Goal: Task Accomplishment & Management: Manage account settings

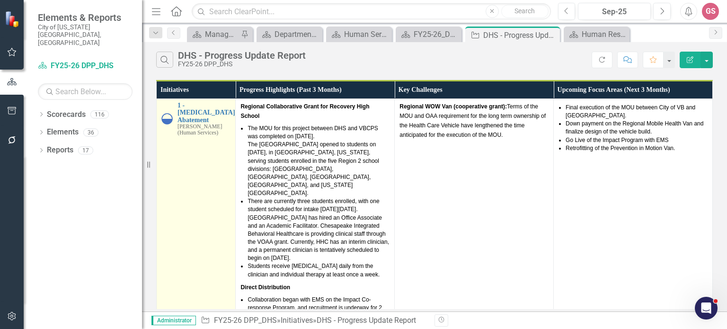
scroll to position [237, 0]
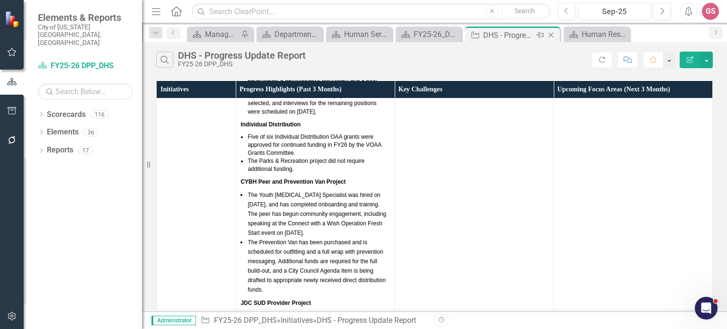
click at [552, 36] on icon "Close" at bounding box center [550, 35] width 9 height 8
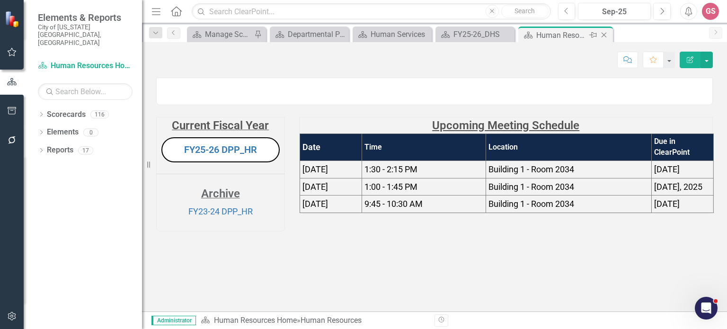
click at [602, 36] on icon "Close" at bounding box center [603, 35] width 9 height 8
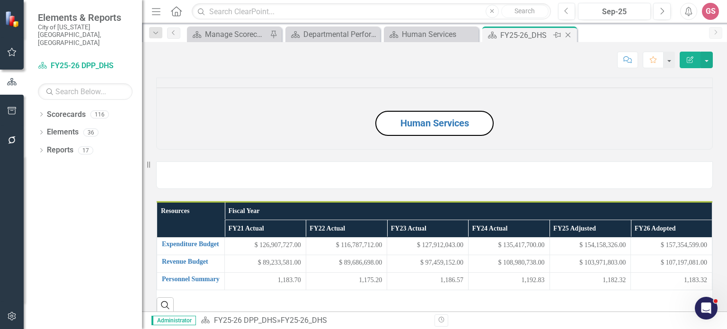
click at [566, 34] on icon "Close" at bounding box center [567, 35] width 9 height 8
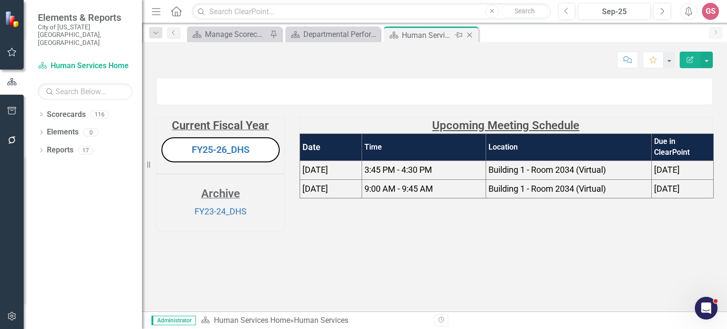
click at [470, 36] on icon "Close" at bounding box center [469, 35] width 9 height 8
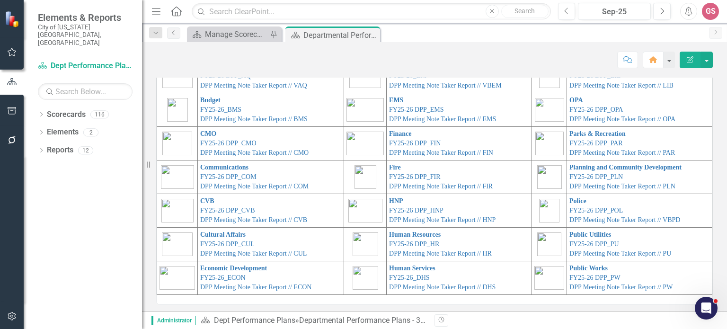
scroll to position [54, 0]
click at [200, 130] on link "CMO" at bounding box center [208, 132] width 16 height 7
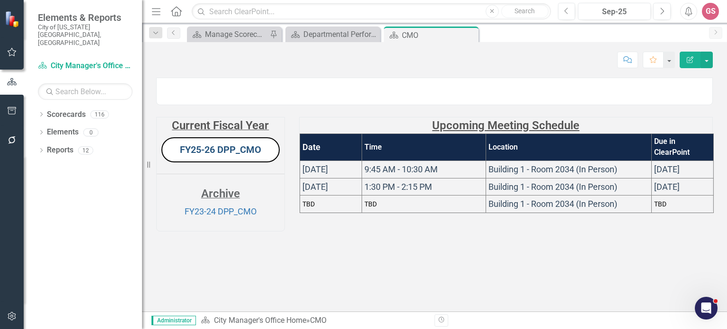
click at [213, 155] on link "FY25-26 DPP_CMO" at bounding box center [220, 149] width 81 height 11
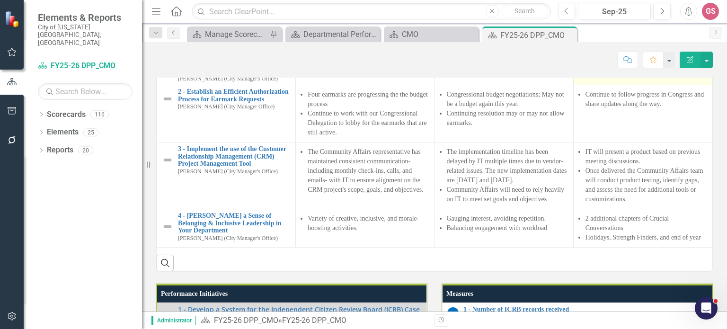
scroll to position [564, 0]
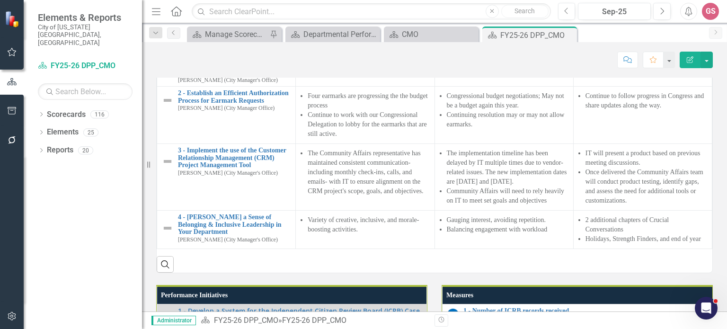
click at [663, 37] on th "Upcoming Focus Areas (Next 3 Months)" at bounding box center [642, 28] width 139 height 18
click at [663, 37] on th "Upcoming Focus Areas (Next 3 Months) Sort Ascending" at bounding box center [642, 28] width 139 height 18
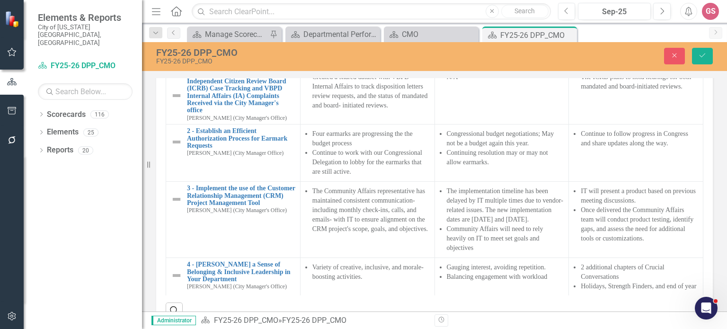
click at [670, 37] on link "Link View Page" at bounding box center [685, 31] width 41 height 12
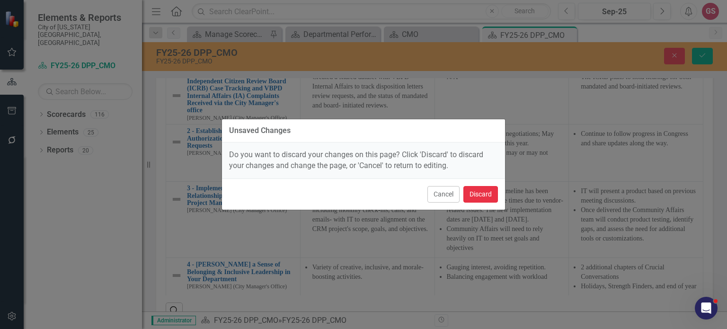
click at [475, 194] on button "Discard" at bounding box center [481, 194] width 35 height 17
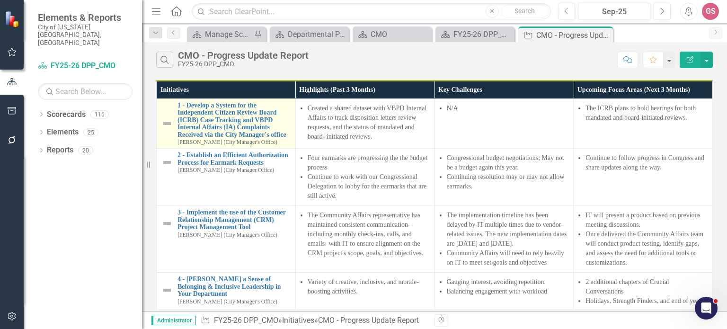
click at [166, 129] on img at bounding box center [166, 123] width 11 height 11
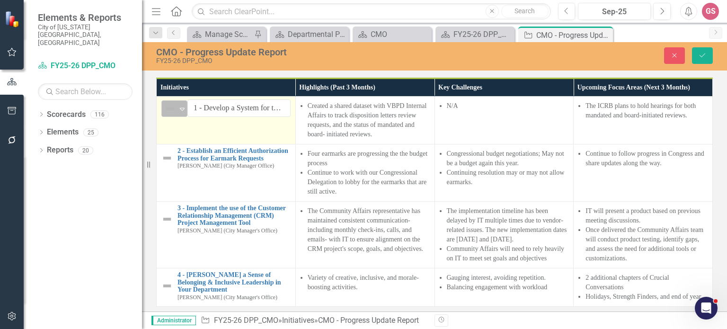
click at [183, 111] on icon at bounding box center [182, 109] width 5 height 3
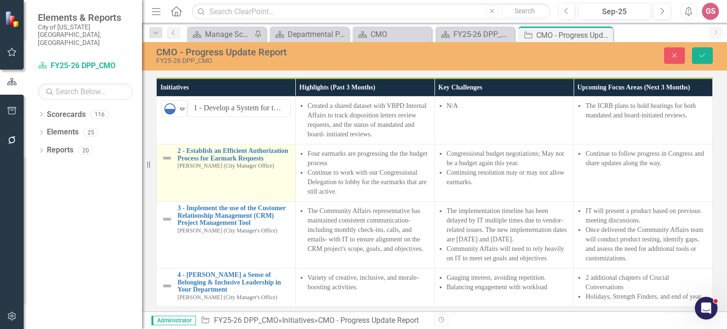
click at [169, 161] on img at bounding box center [166, 157] width 11 height 11
click at [178, 153] on icon "Expand" at bounding box center [182, 157] width 9 height 8
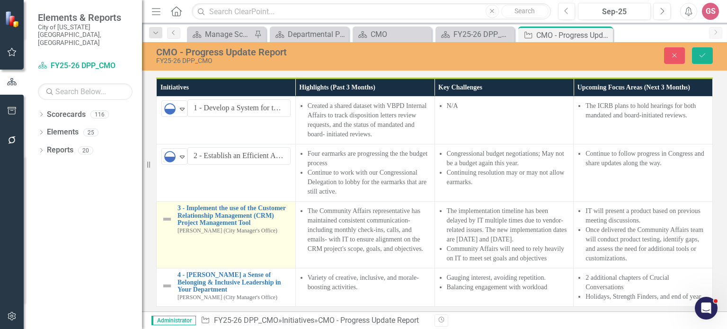
click at [163, 225] on img at bounding box center [166, 219] width 11 height 11
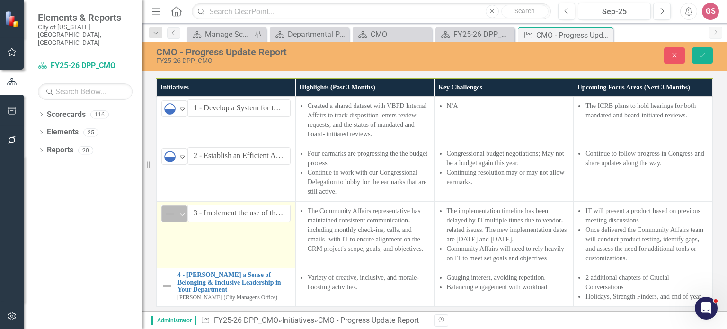
click at [184, 212] on div "Expand" at bounding box center [182, 214] width 9 height 16
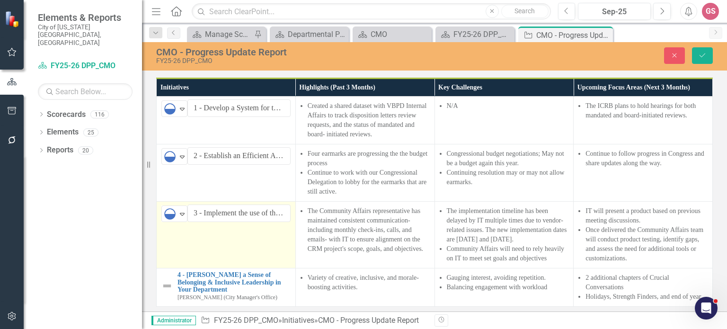
scroll to position [44, 0]
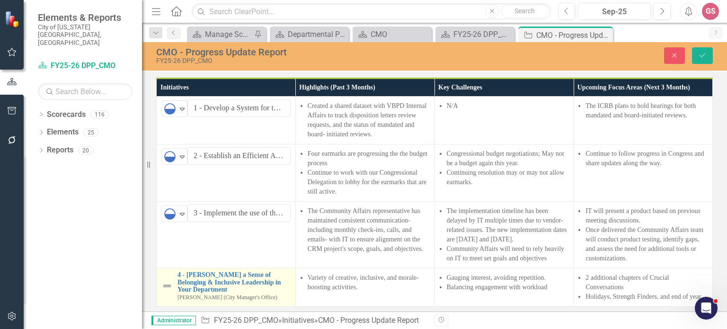
click at [167, 280] on img at bounding box center [166, 285] width 11 height 11
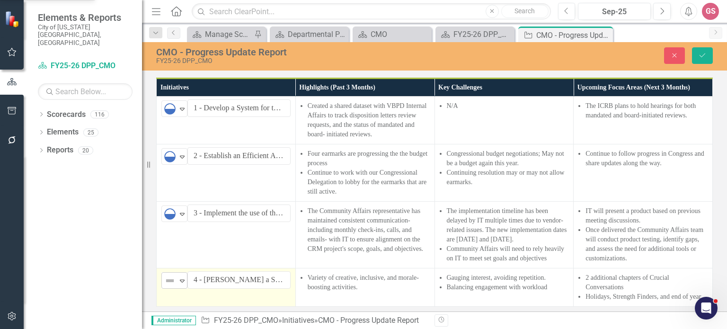
click at [178, 277] on icon "Expand" at bounding box center [182, 281] width 9 height 8
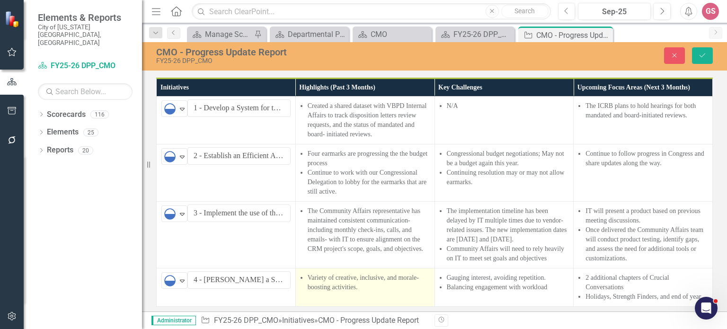
scroll to position [0, 0]
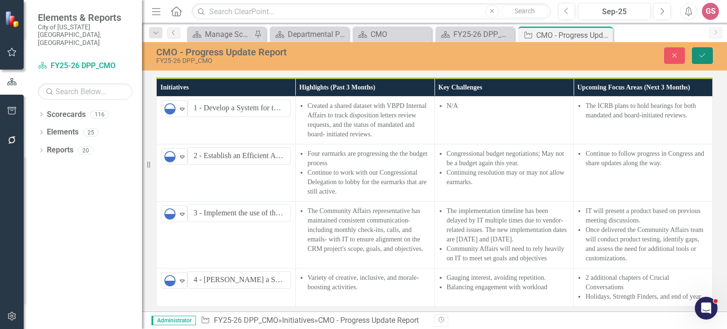
click at [709, 57] on button "Save" at bounding box center [702, 55] width 21 height 17
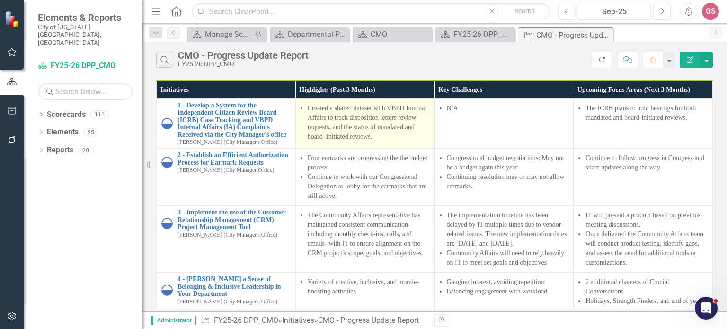
click at [337, 149] on td "Created a shared dataset with VBPD Internal Affairs to track disposition letter…" at bounding box center [364, 124] width 139 height 50
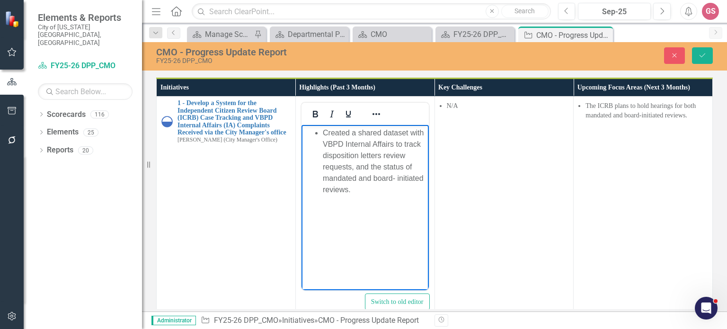
drag, startPoint x: 457, startPoint y: 169, endPoint x: 301, endPoint y: 128, distance: 161.3
click at [301, 128] on body "Created a shared dataset with VBPD Internal Affairs to track disposition letter…" at bounding box center [364, 196] width 127 height 142
click at [373, 115] on icon "Reveal or hide additional toolbar items" at bounding box center [377, 114] width 8 height 2
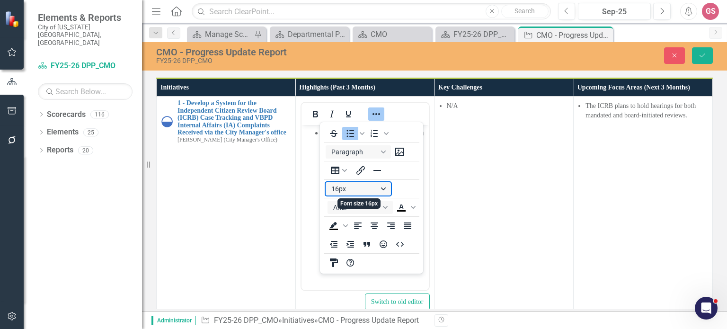
click at [378, 190] on button "16px" at bounding box center [358, 188] width 65 height 13
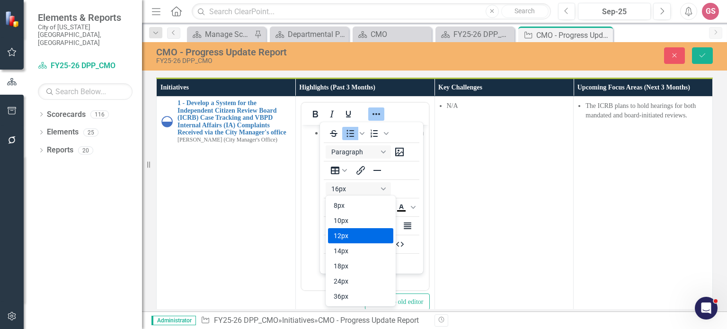
click at [358, 231] on div "12px" at bounding box center [354, 235] width 41 height 11
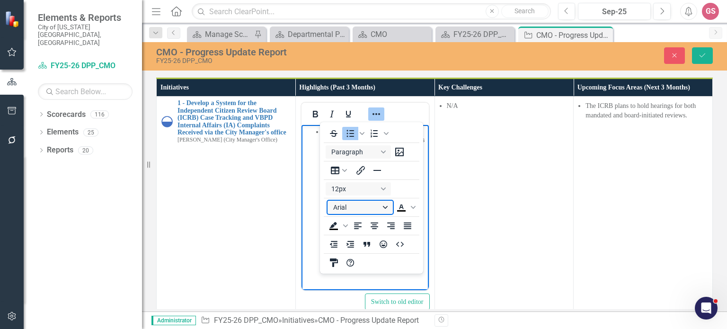
click at [359, 207] on button "Arial" at bounding box center [360, 207] width 65 height 13
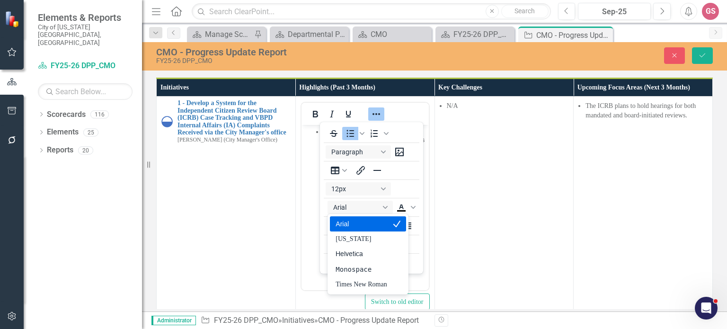
click at [358, 223] on div "Arial" at bounding box center [361, 223] width 51 height 11
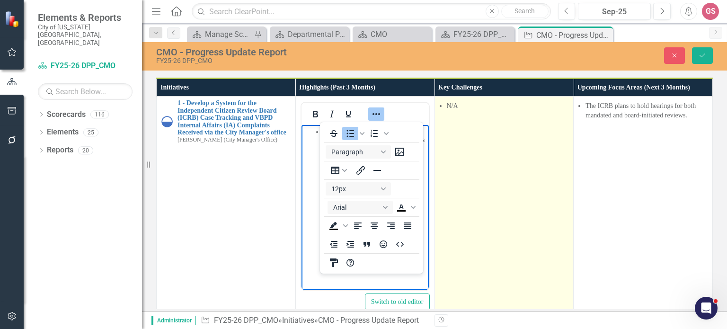
click at [502, 199] on td "N/A" at bounding box center [504, 209] width 139 height 224
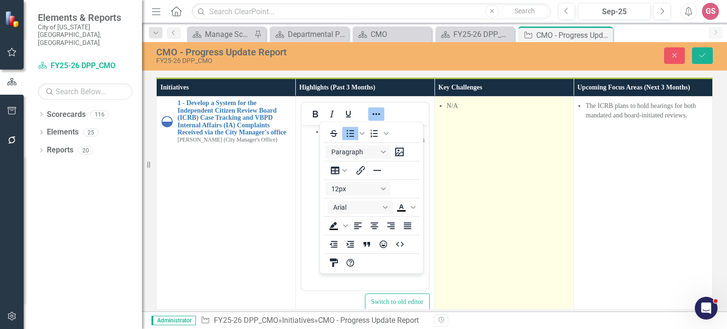
click at [502, 199] on td "N/A" at bounding box center [504, 209] width 139 height 224
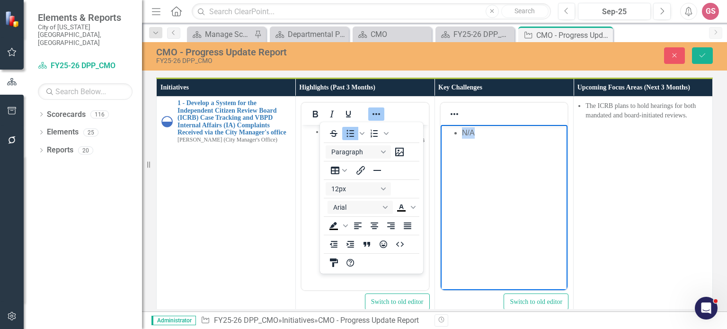
drag, startPoint x: 487, startPoint y: 133, endPoint x: 437, endPoint y: 130, distance: 49.3
click at [440, 130] on html "N/A" at bounding box center [503, 196] width 127 height 142
click at [449, 113] on icon "Reveal or hide additional toolbar items" at bounding box center [454, 113] width 11 height 11
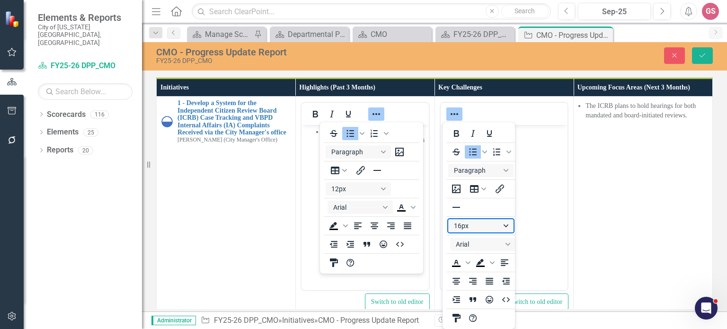
click at [487, 223] on button "16px" at bounding box center [480, 225] width 65 height 13
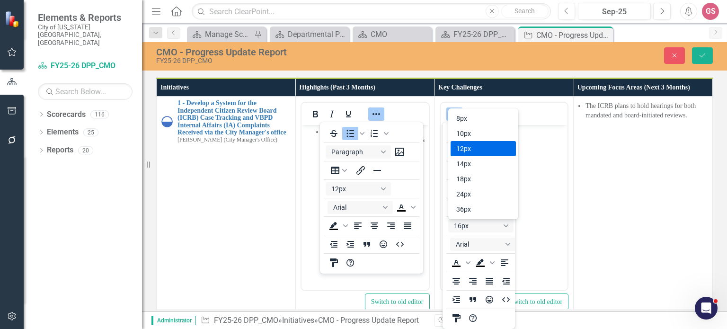
click at [484, 151] on div "12px" at bounding box center [476, 148] width 41 height 11
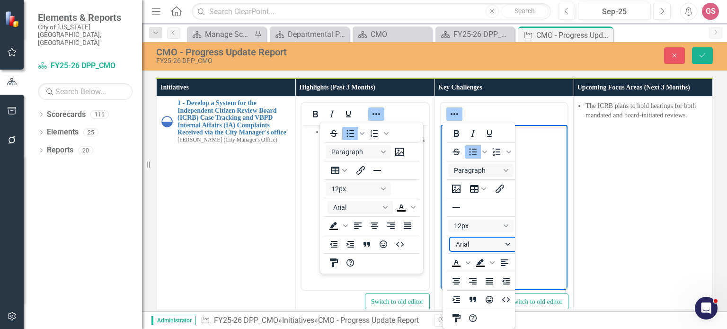
click at [477, 244] on button "Arial" at bounding box center [482, 244] width 65 height 13
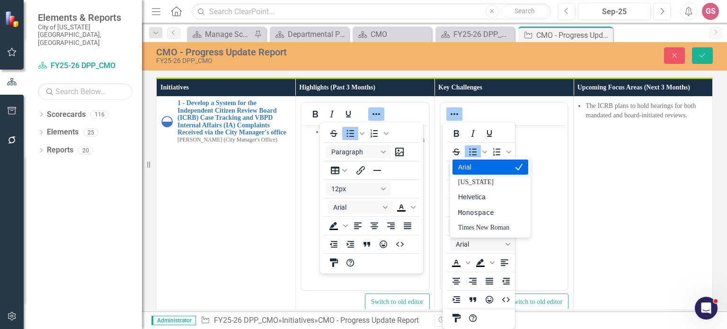
click at [479, 170] on div "Arial" at bounding box center [483, 166] width 51 height 11
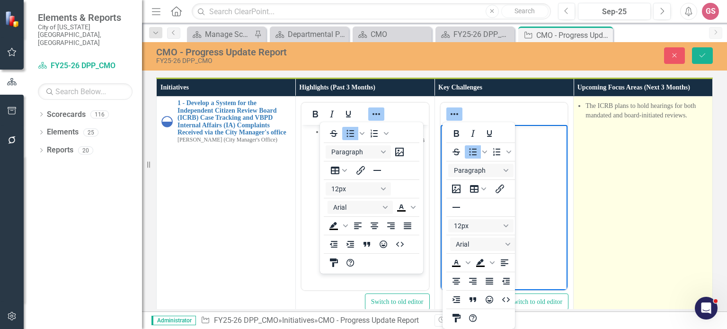
click at [574, 196] on td "The ICRB plans to hold hearings for both mandated and board-initiated reviews." at bounding box center [643, 209] width 139 height 224
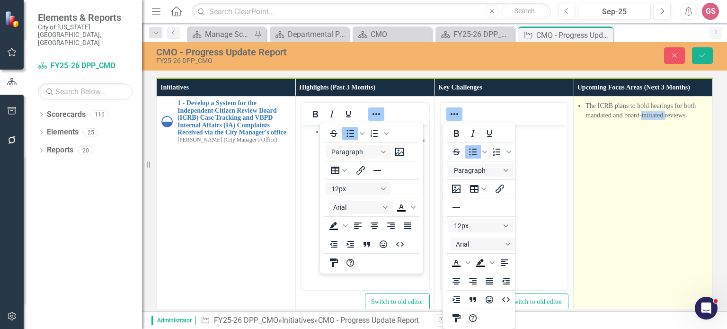
click at [574, 196] on td "The ICRB plans to hold hearings for both mandated and board-initiated reviews." at bounding box center [643, 209] width 139 height 224
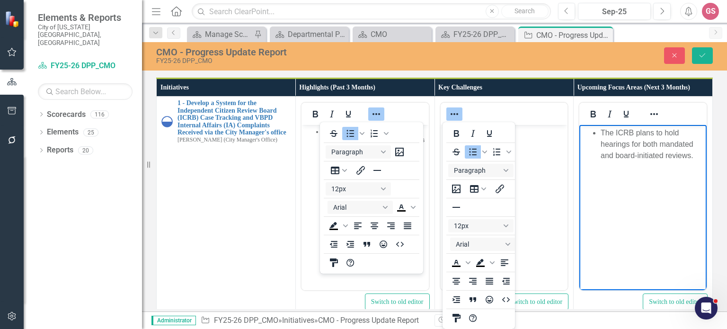
drag, startPoint x: 735, startPoint y: 145, endPoint x: 595, endPoint y: 130, distance: 141.4
click at [601, 130] on li "The ICRB plans to hold hearings for both mandated and board-initiated reviews." at bounding box center [653, 144] width 104 height 34
click at [649, 114] on icon "Reveal or hide additional toolbar items" at bounding box center [654, 113] width 11 height 11
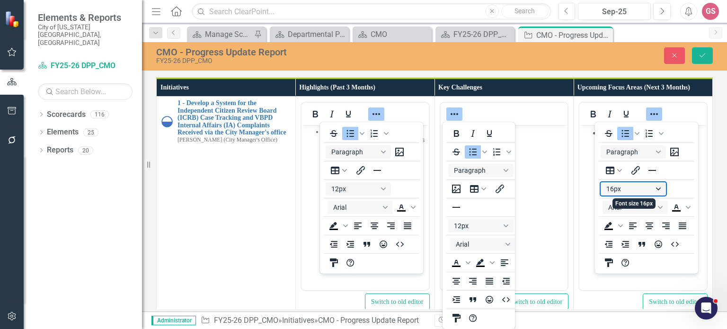
click at [631, 190] on button "16px" at bounding box center [633, 188] width 65 height 13
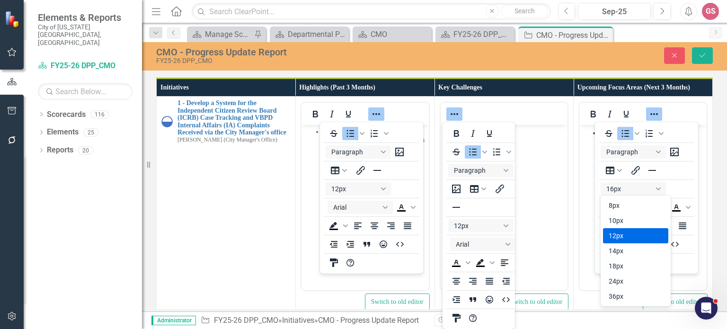
click at [618, 232] on div "12px" at bounding box center [629, 235] width 41 height 11
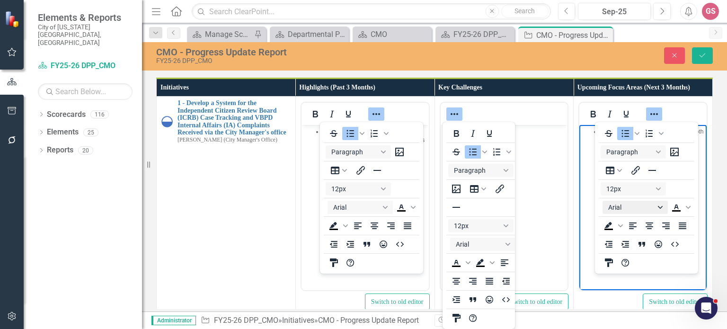
click at [622, 205] on button "Arial" at bounding box center [635, 207] width 65 height 13
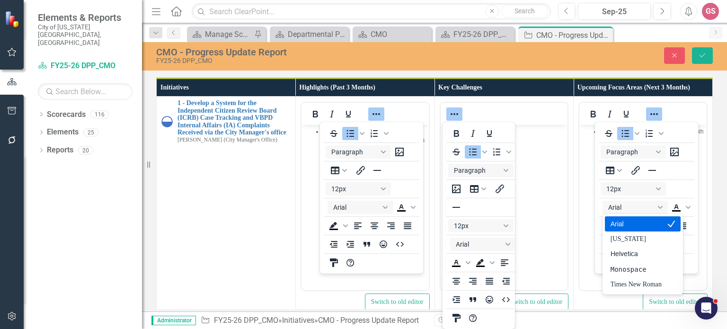
click at [623, 222] on div "Arial" at bounding box center [636, 223] width 51 height 11
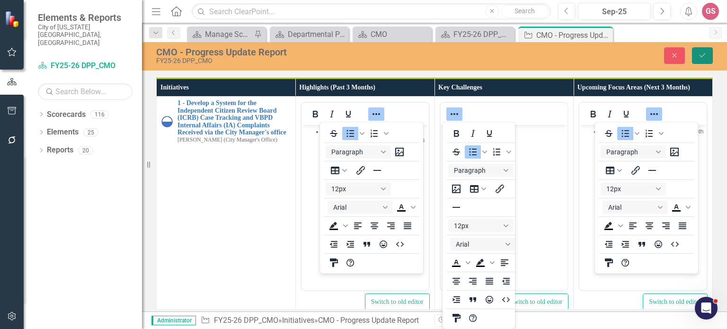
click at [705, 55] on icon "Save" at bounding box center [702, 55] width 9 height 7
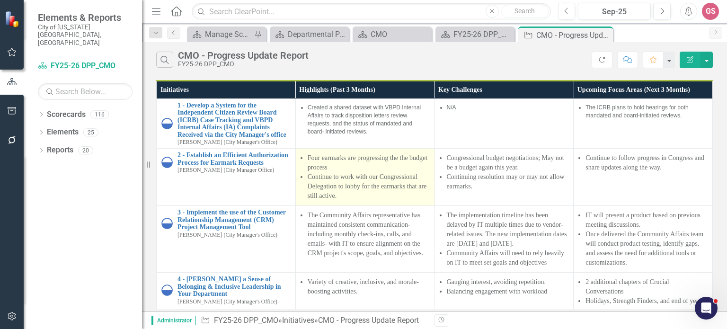
click at [387, 206] on td "Four earmarks are progressing the the budget process Continue to work with our …" at bounding box center [364, 177] width 139 height 57
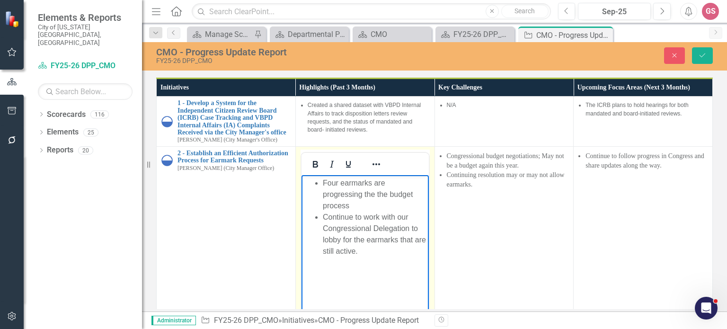
drag, startPoint x: 410, startPoint y: 232, endPoint x: 313, endPoint y: 183, distance: 108.4
click at [313, 183] on ul "Four earmarks are progressing the the budget process Continue to work with our …" at bounding box center [365, 217] width 123 height 80
click at [371, 170] on icon "Reveal or hide additional toolbar items" at bounding box center [376, 164] width 11 height 11
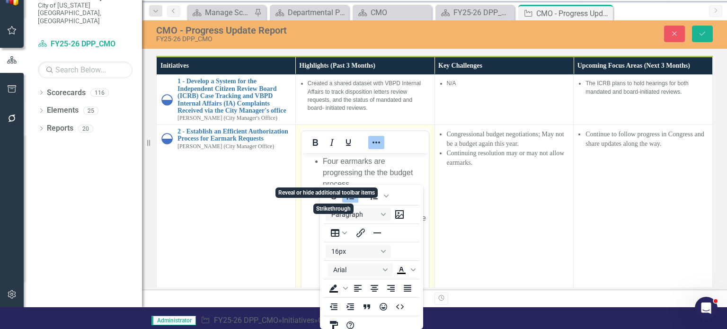
scroll to position [2, 0]
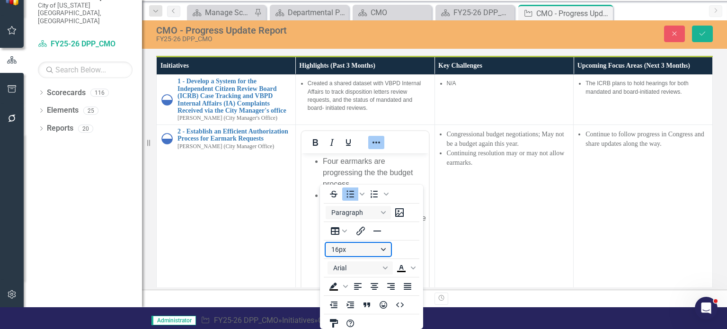
click at [375, 250] on button "16px" at bounding box center [358, 249] width 65 height 13
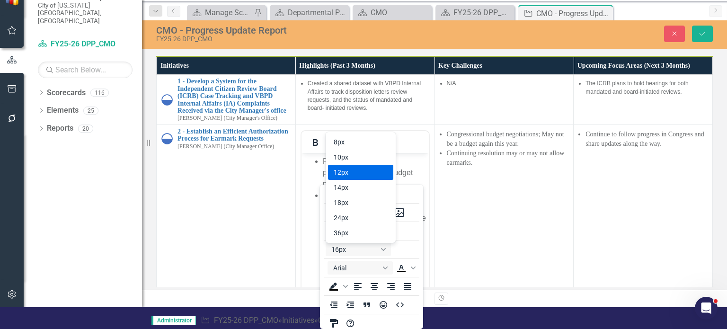
click at [366, 175] on div "12px" at bounding box center [354, 172] width 41 height 11
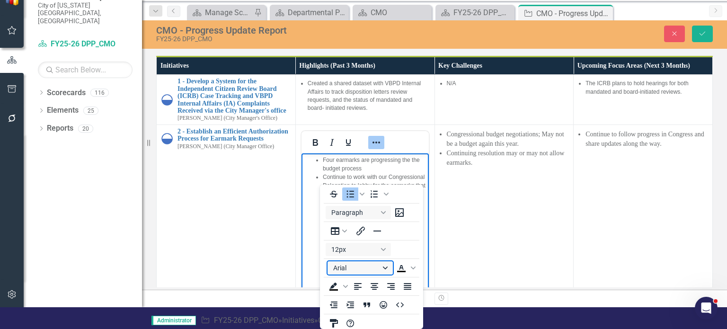
click at [357, 268] on button "Arial" at bounding box center [360, 267] width 65 height 13
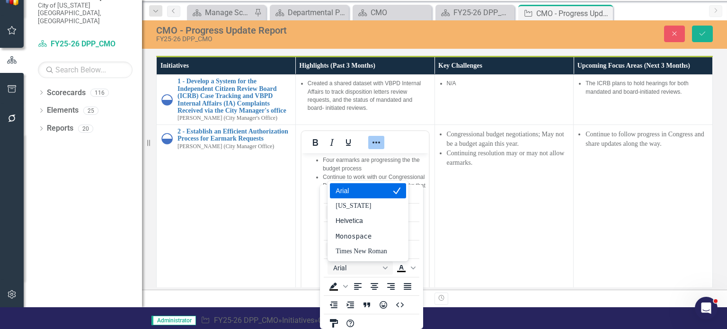
click at [358, 189] on div "Arial" at bounding box center [361, 190] width 51 height 11
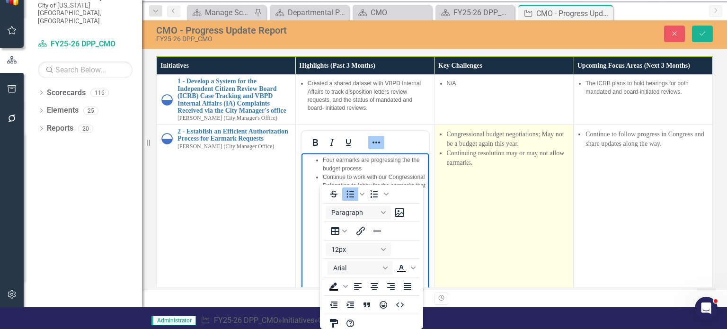
click at [454, 221] on td "Congressional budget negotiations; May not be a budget again this year. Continu…" at bounding box center [504, 237] width 139 height 224
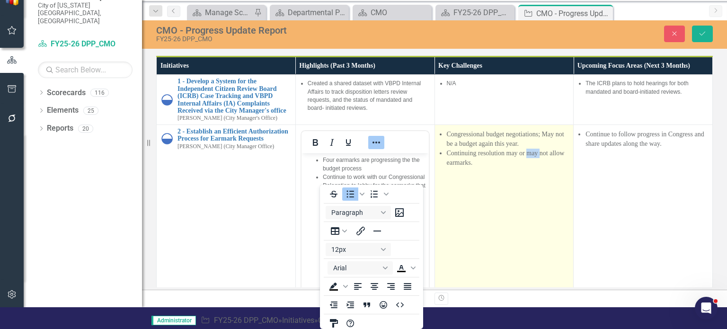
click at [454, 221] on td "Congressional budget negotiations; May not be a budget again this year. Continu…" at bounding box center [504, 237] width 139 height 224
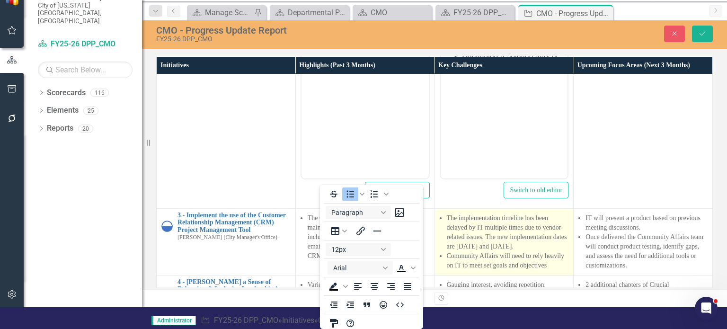
scroll to position [142, 0]
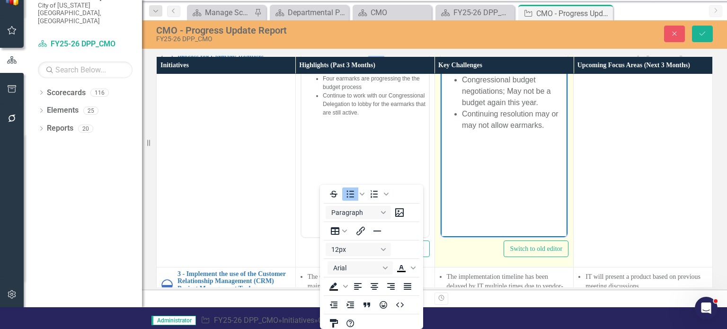
drag, startPoint x: 495, startPoint y: 187, endPoint x: 426, endPoint y: 35, distance: 166.3
click at [440, 71] on html "Congressional budget negotiations; May not be a budget again this year. Continu…" at bounding box center [503, 142] width 127 height 142
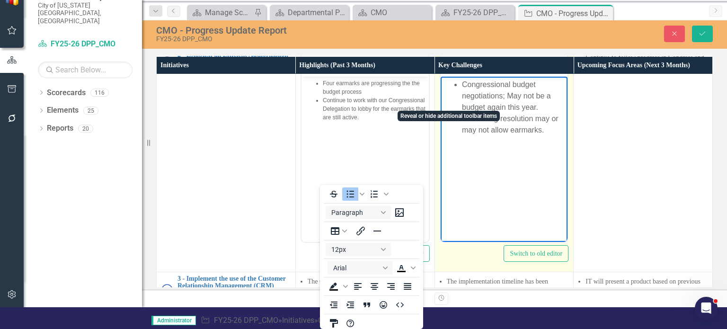
click at [449, 71] on icon "Reveal or hide additional toolbar items" at bounding box center [454, 65] width 11 height 11
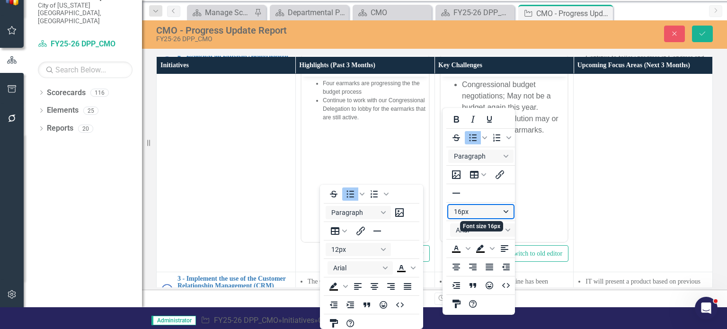
click at [479, 214] on button "16px" at bounding box center [480, 211] width 65 height 13
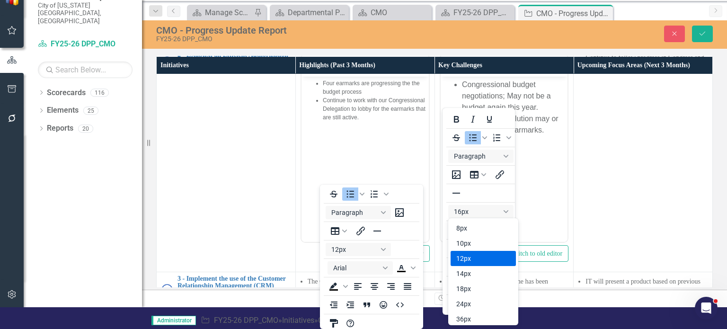
click at [475, 253] on div "12px" at bounding box center [476, 258] width 41 height 11
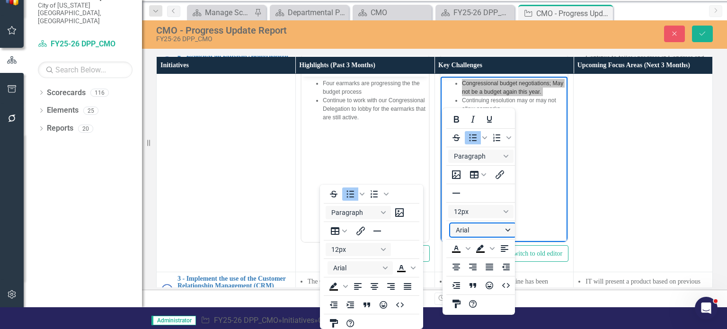
click at [475, 231] on button "Arial" at bounding box center [482, 229] width 65 height 13
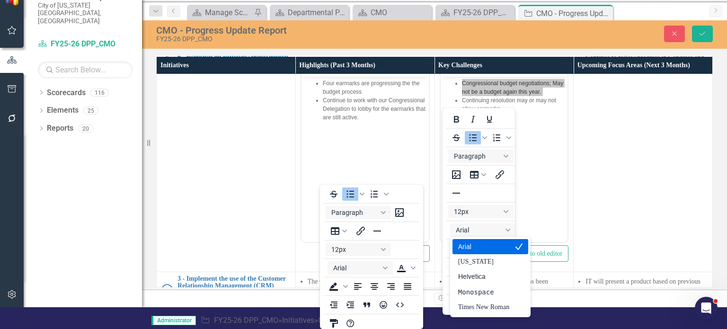
click at [475, 245] on div "Arial" at bounding box center [483, 246] width 51 height 11
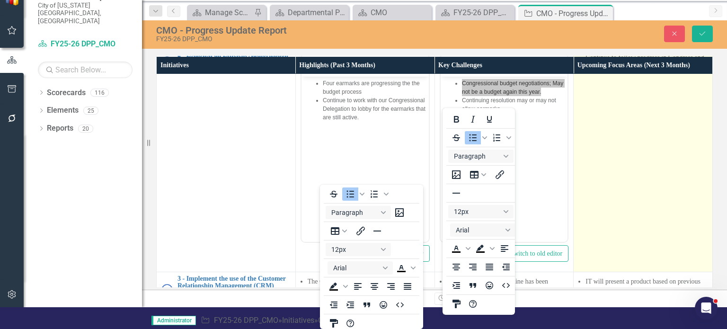
click at [574, 199] on td "Continue to follow progress in Congress and share updates along the way." at bounding box center [643, 160] width 139 height 224
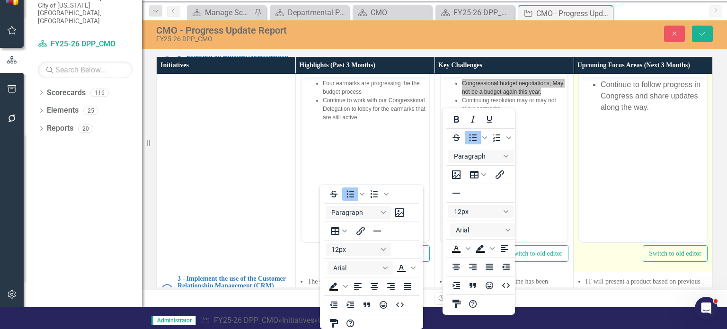
scroll to position [0, 0]
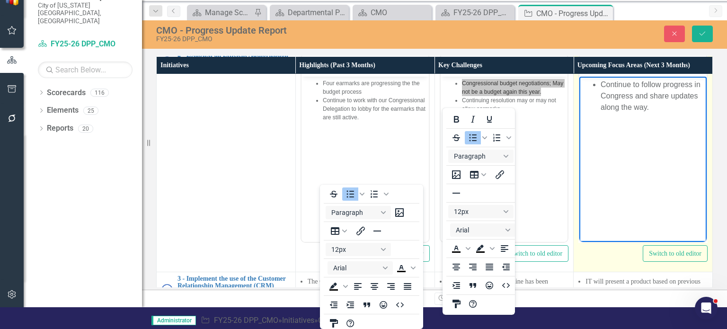
drag, startPoint x: 716, startPoint y: 98, endPoint x: 588, endPoint y: 79, distance: 130.2
click at [588, 79] on ul "Continue to follow progress in Congress and share updates along the way." at bounding box center [643, 96] width 123 height 34
click at [649, 71] on icon "Reveal or hide additional toolbar items" at bounding box center [654, 65] width 11 height 11
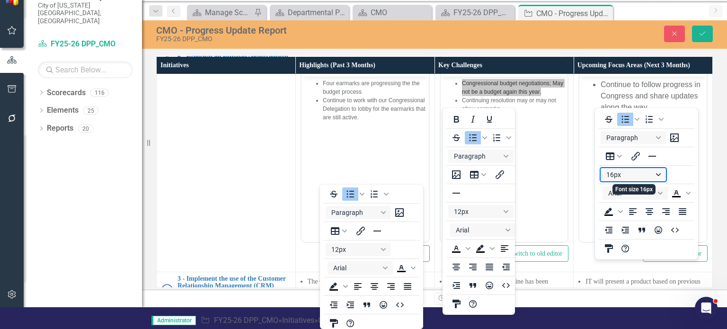
click at [625, 170] on button "16px" at bounding box center [633, 174] width 65 height 13
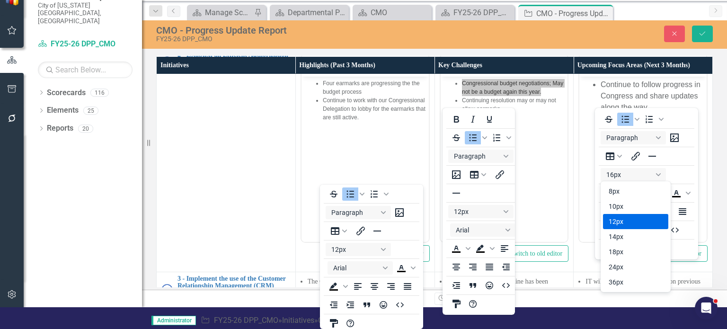
click at [623, 216] on div "12px" at bounding box center [629, 221] width 41 height 11
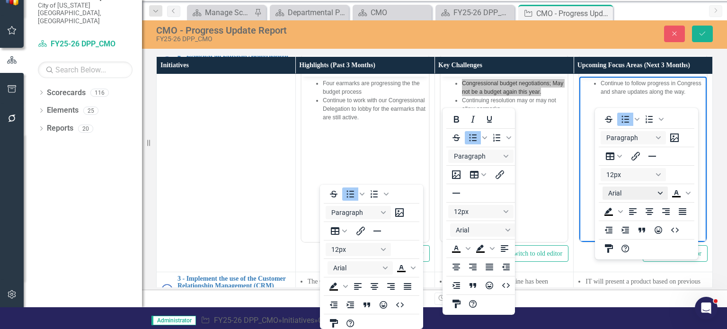
click at [620, 194] on button "Arial" at bounding box center [635, 193] width 65 height 13
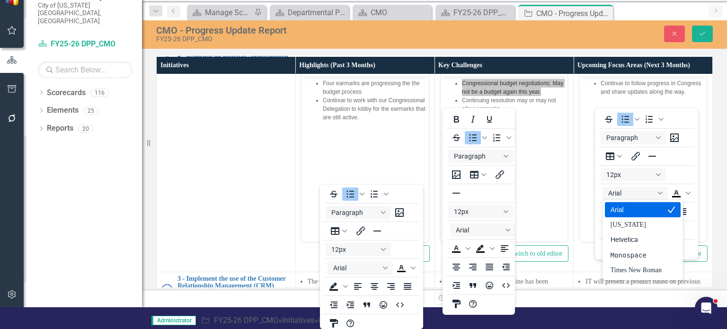
click at [621, 210] on div "Arial" at bounding box center [636, 209] width 51 height 11
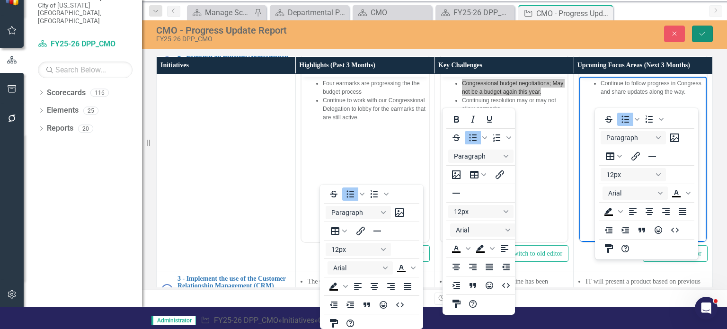
click at [704, 32] on icon "Save" at bounding box center [702, 33] width 9 height 7
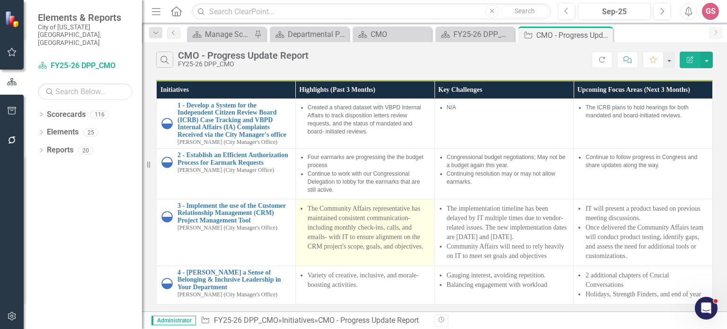
scroll to position [76, 0]
click at [377, 236] on td "The Community Affairs representative has maintained consistent communication- i…" at bounding box center [364, 232] width 139 height 67
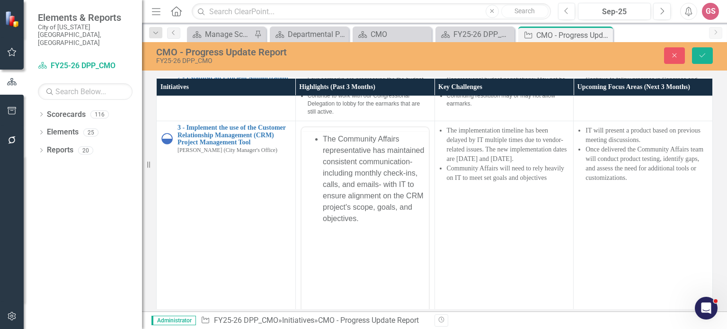
scroll to position [0, 0]
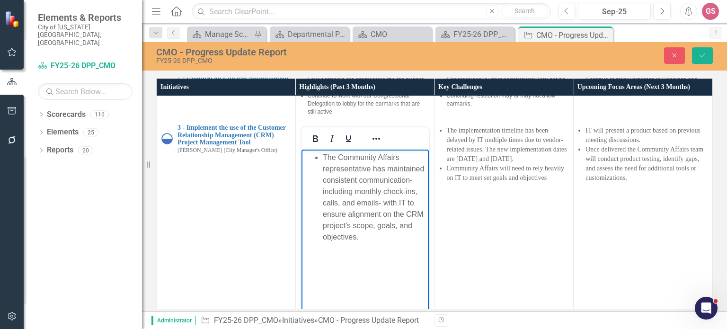
drag, startPoint x: 388, startPoint y: 219, endPoint x: 305, endPoint y: 159, distance: 102.3
click at [305, 159] on ul "The Community Affairs representative has maintained consistent communication- i…" at bounding box center [365, 197] width 123 height 91
click at [371, 144] on icon "Reveal or hide additional toolbar items" at bounding box center [376, 138] width 11 height 11
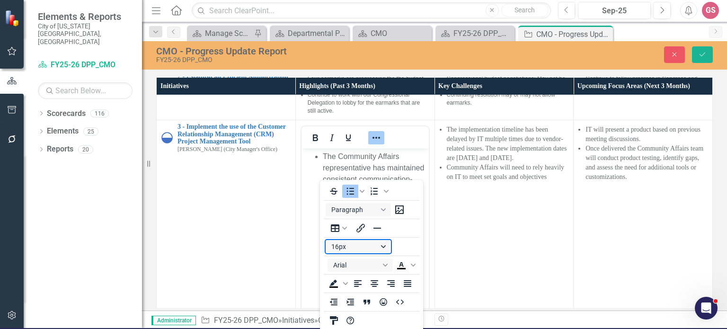
click at [356, 251] on button "16px" at bounding box center [358, 246] width 65 height 13
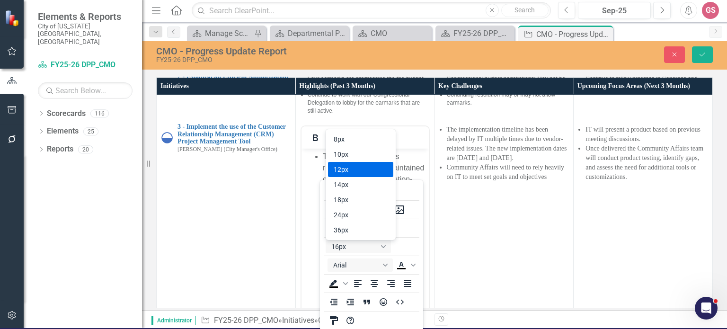
click at [361, 168] on div "12px" at bounding box center [354, 169] width 41 height 11
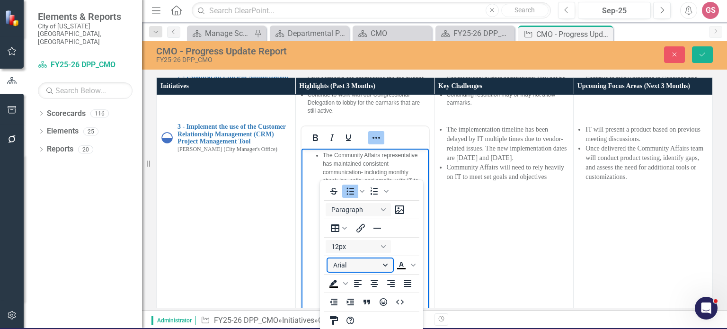
click at [360, 267] on button "Arial" at bounding box center [360, 265] width 65 height 13
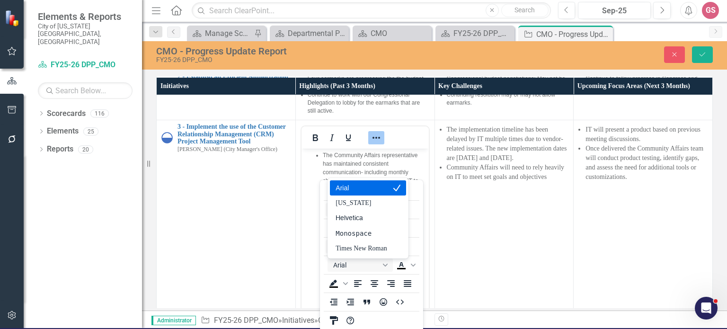
click at [358, 189] on div "Arial" at bounding box center [361, 187] width 51 height 11
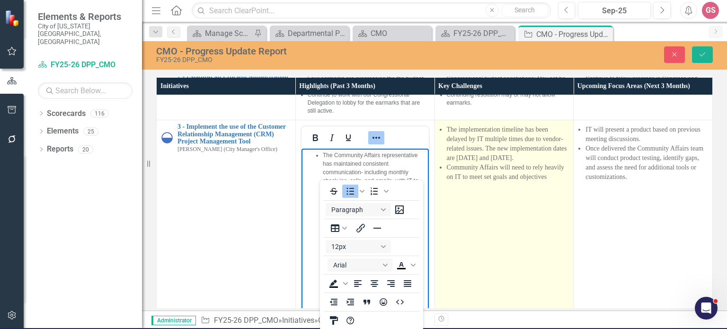
click at [472, 270] on td "The implementation timeline has been delayed by IT multiple times due to vendor…" at bounding box center [504, 232] width 139 height 224
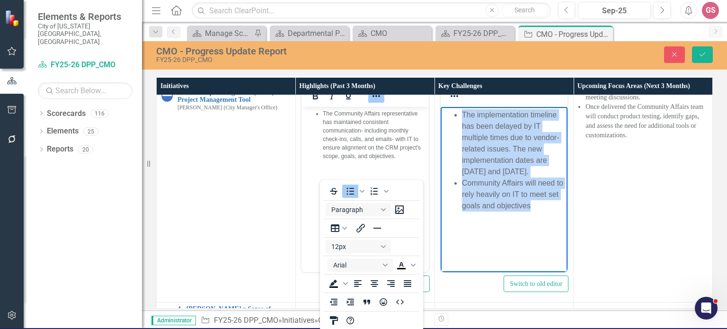
scroll to position [195, 0]
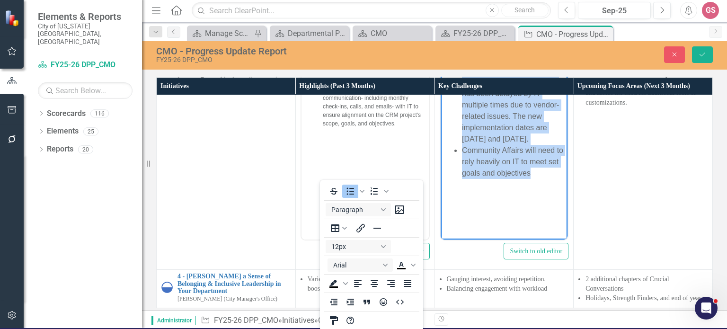
drag, startPoint x: 458, startPoint y: 83, endPoint x: 515, endPoint y: 332, distance: 255.5
click at [515, 216] on html "The implementation timeline has been delayed by IT multiple times due to vendor…" at bounding box center [503, 145] width 127 height 142
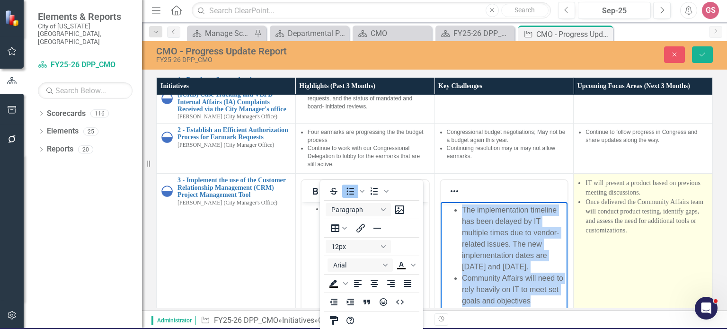
scroll to position [6, 0]
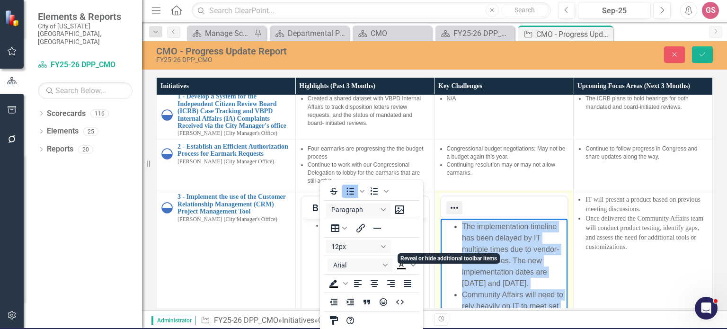
click at [455, 214] on icon "Reveal or hide additional toolbar items" at bounding box center [454, 207] width 11 height 11
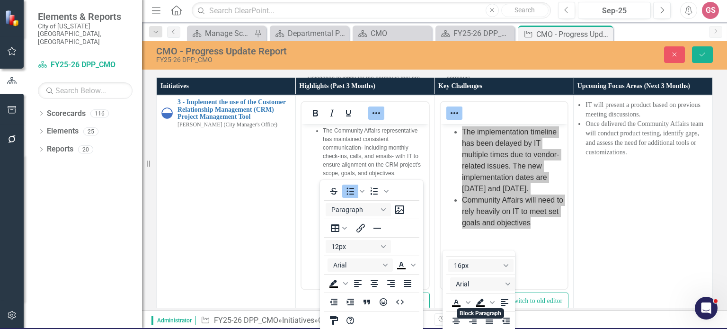
scroll to position [95, 0]
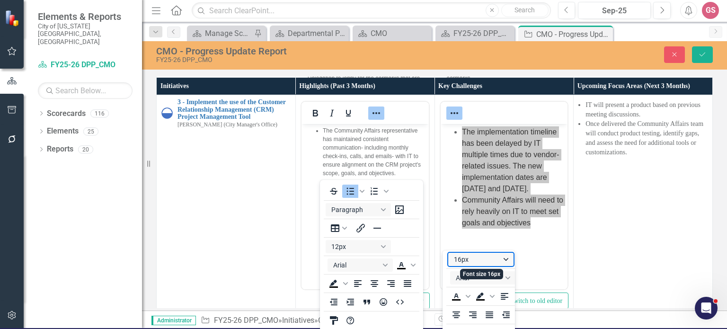
click at [477, 259] on button "16px" at bounding box center [480, 259] width 65 height 13
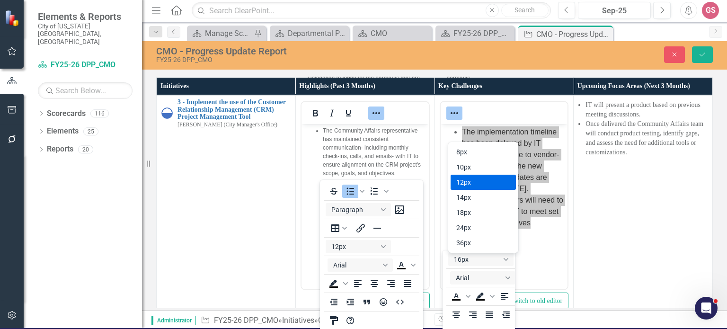
click at [480, 180] on div "12px" at bounding box center [476, 182] width 41 height 11
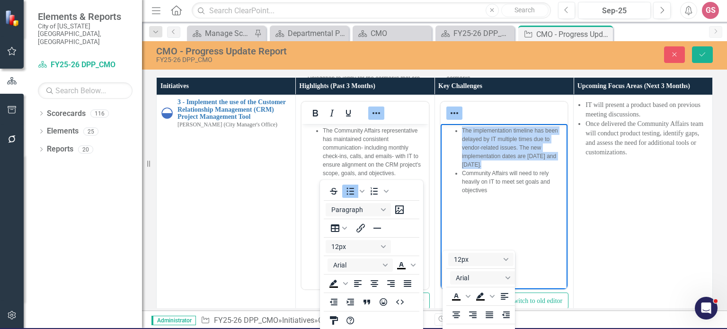
scroll to position [117, 0]
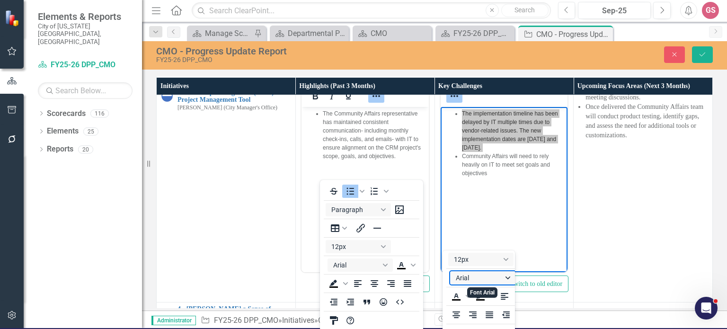
click at [476, 279] on button "Arial" at bounding box center [482, 277] width 65 height 13
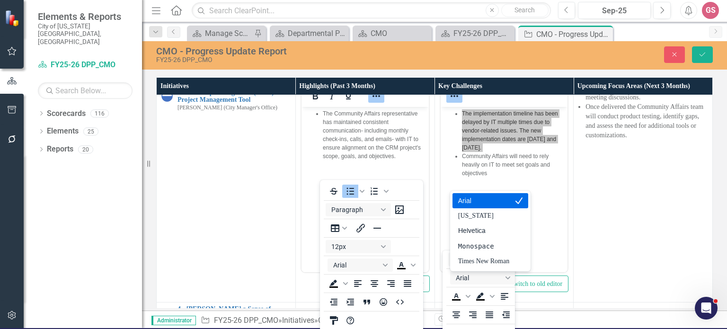
click at [481, 201] on div "Arial" at bounding box center [483, 200] width 51 height 11
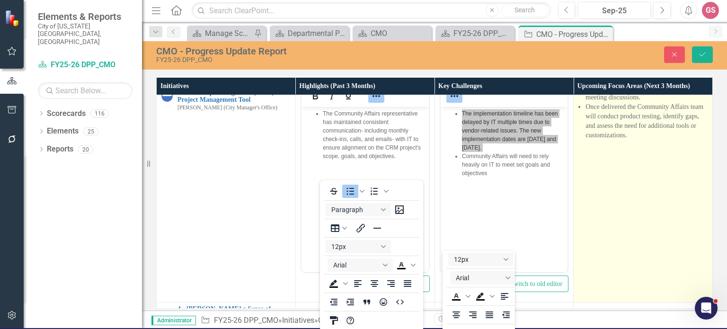
click at [583, 251] on td "IT will present a product based on previous meeting discussions. Once delivered…" at bounding box center [643, 191] width 139 height 224
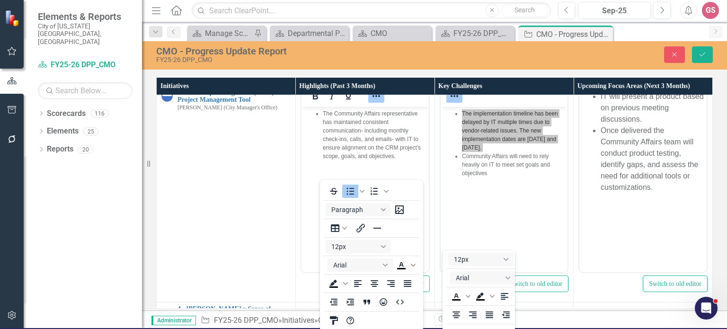
scroll to position [0, 0]
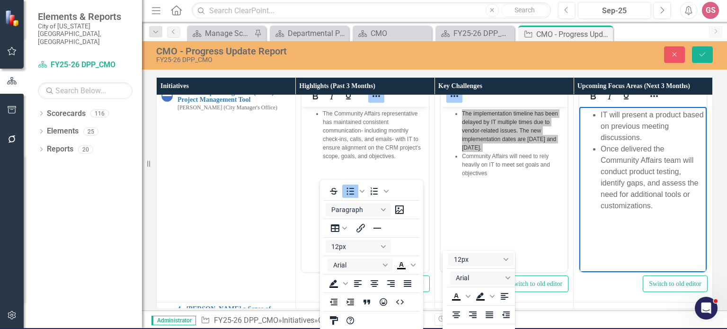
drag, startPoint x: 679, startPoint y: 176, endPoint x: 590, endPoint y: 105, distance: 113.1
click at [590, 107] on html "IT will present a product based on previous meeting discussions. Once delivered…" at bounding box center [643, 178] width 127 height 142
click at [649, 102] on icon "Reveal or hide additional toolbar items" at bounding box center [654, 95] width 11 height 11
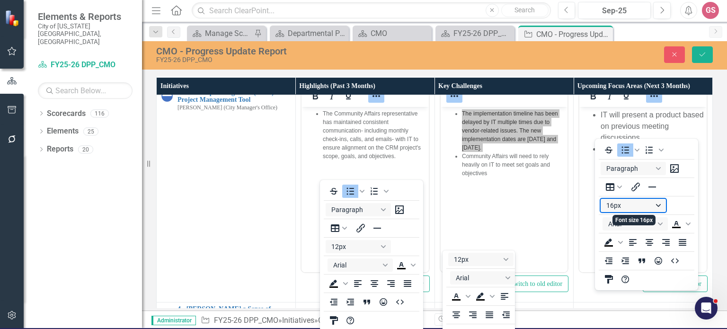
click at [629, 207] on button "16px" at bounding box center [633, 205] width 65 height 13
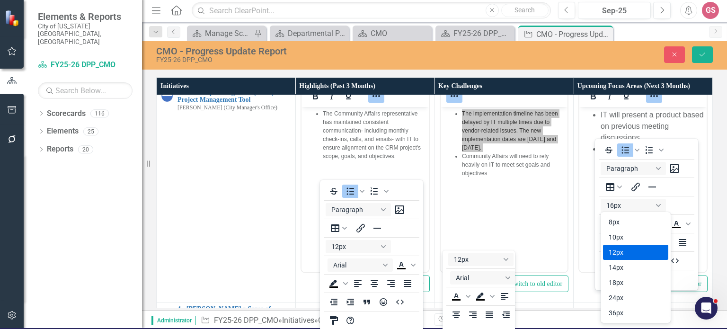
click at [626, 254] on div "12px" at bounding box center [629, 252] width 41 height 11
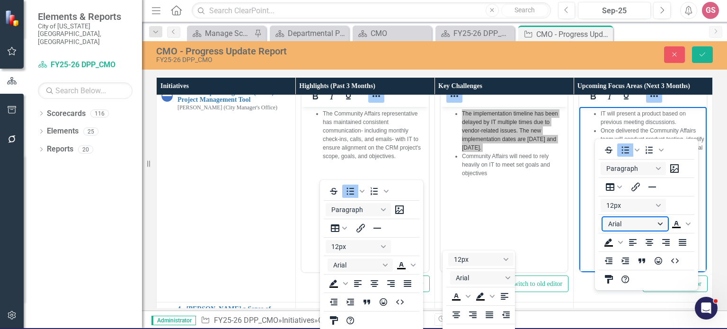
click at [628, 225] on button "Arial" at bounding box center [635, 223] width 65 height 13
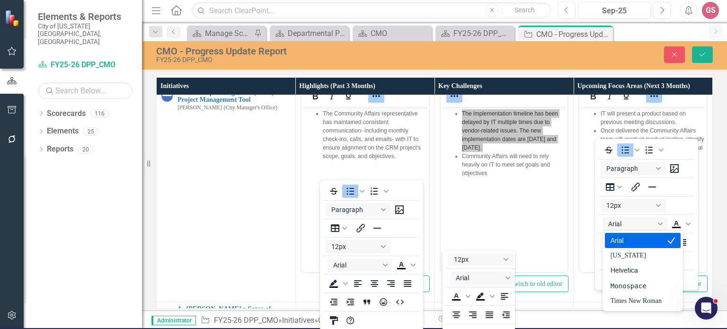
click at [629, 240] on div "Arial" at bounding box center [636, 240] width 51 height 11
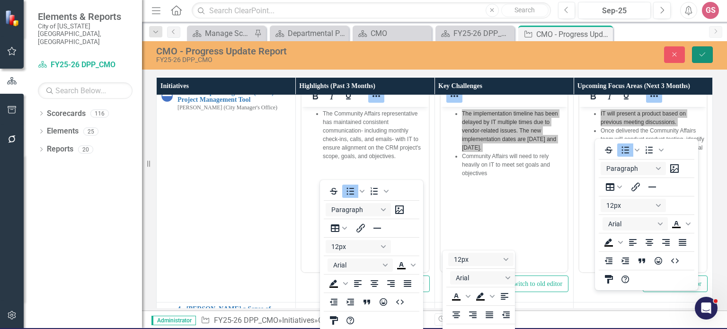
click at [704, 52] on icon "Save" at bounding box center [702, 54] width 9 height 7
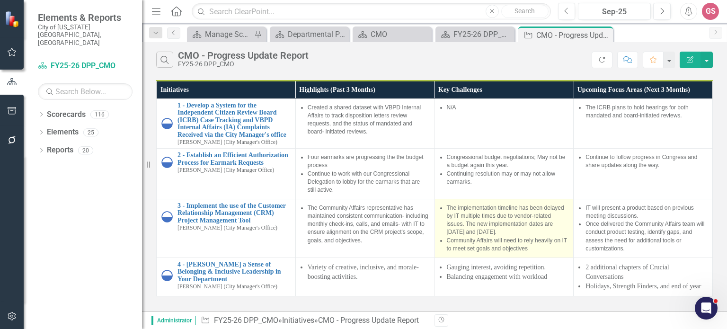
scroll to position [54, 0]
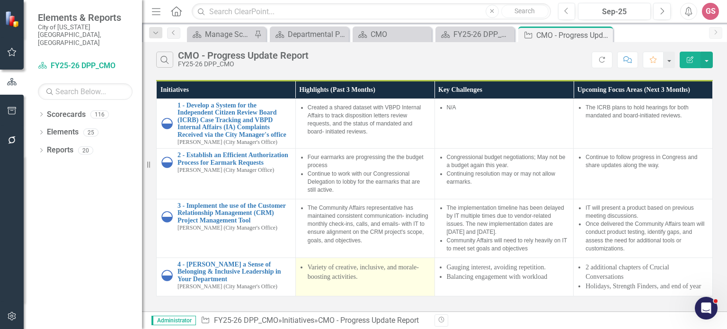
click at [319, 295] on td "Variety of creative, inclusive, and morale-boosting activities." at bounding box center [364, 277] width 139 height 38
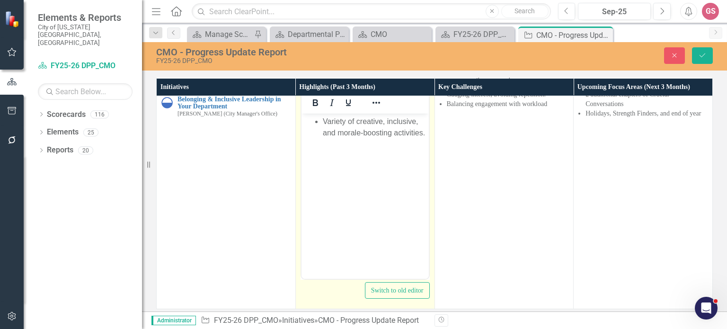
scroll to position [196, 0]
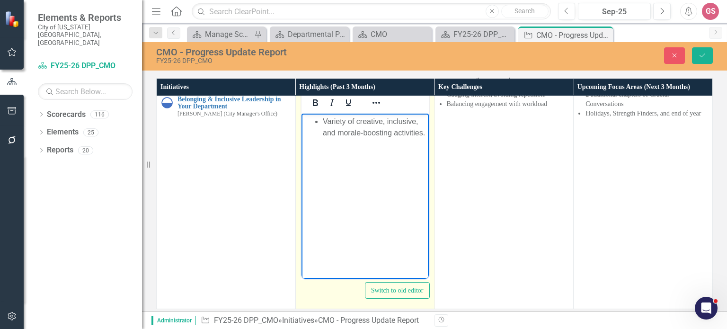
drag, startPoint x: 392, startPoint y: 134, endPoint x: 302, endPoint y: 107, distance: 94.5
click at [302, 114] on html "Variety of creative, inclusive, and morale-boosting activities." at bounding box center [364, 185] width 127 height 142
click at [371, 108] on icon "Reveal or hide additional toolbar items" at bounding box center [376, 102] width 11 height 11
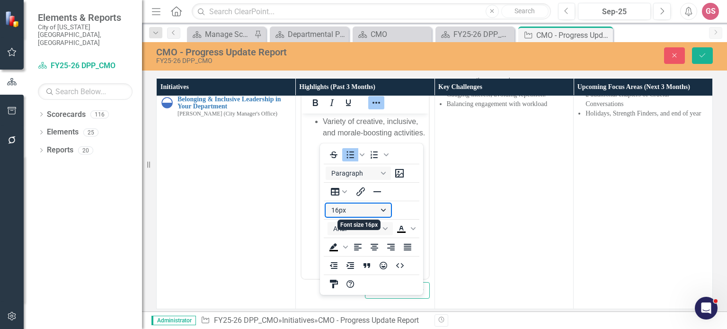
click at [371, 215] on button "16px" at bounding box center [358, 210] width 65 height 13
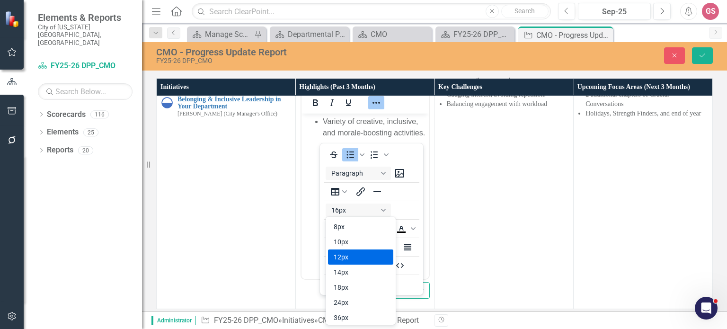
click at [367, 253] on div "12px" at bounding box center [354, 256] width 41 height 11
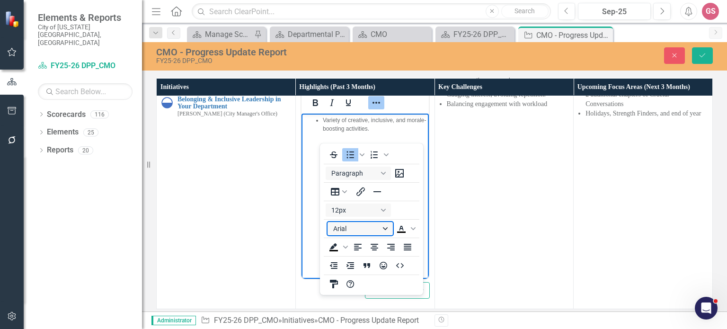
click at [352, 230] on button "Arial" at bounding box center [360, 228] width 65 height 13
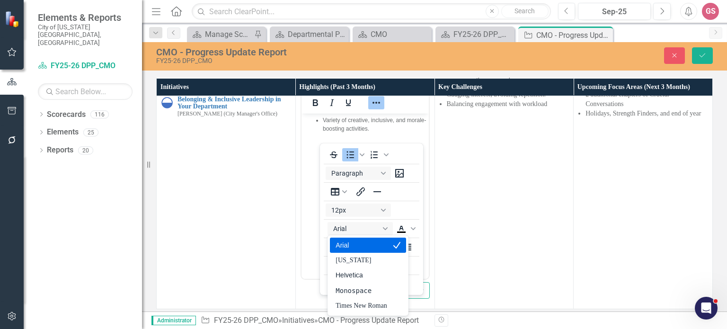
click at [354, 248] on div "Arial" at bounding box center [361, 245] width 51 height 11
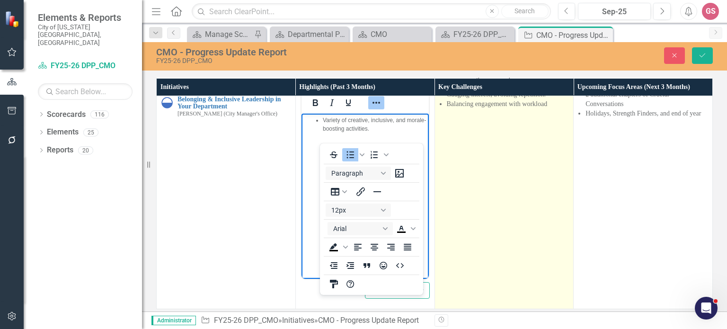
click at [453, 229] on td "Gauging interest, avoiding repetition. Balancing engagement with workload" at bounding box center [504, 197] width 139 height 224
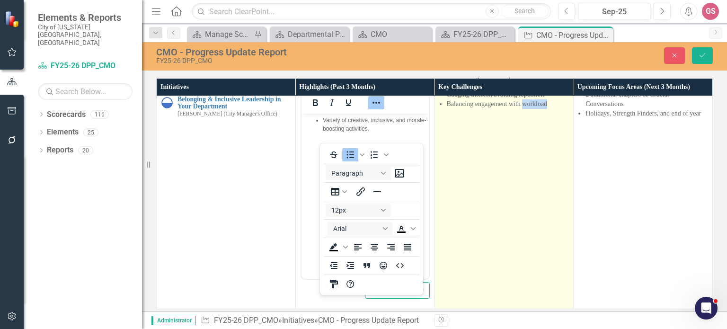
click at [453, 229] on td "Gauging interest, avoiding repetition. Balancing engagement with workload" at bounding box center [504, 197] width 139 height 224
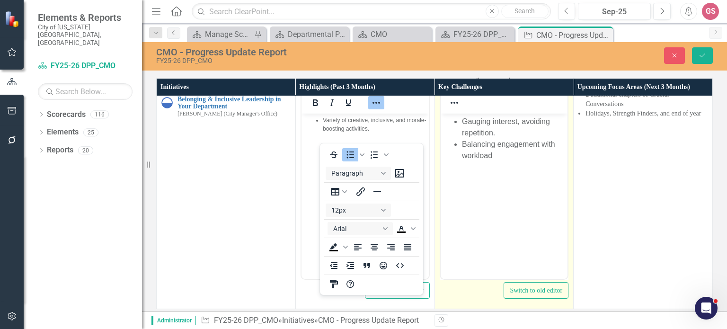
scroll to position [0, 0]
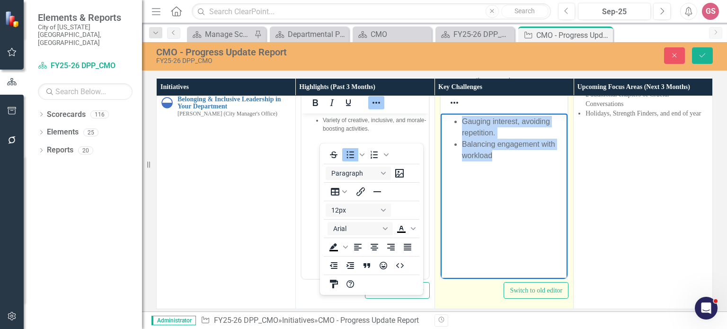
drag, startPoint x: 515, startPoint y: 191, endPoint x: 443, endPoint y: 120, distance: 100.4
click at [443, 120] on ul "Gauging interest, avoiding repetition. Balancing engagement with workload" at bounding box center [504, 138] width 123 height 45
click at [451, 104] on icon "Reveal or hide additional toolbar items" at bounding box center [455, 103] width 8 height 2
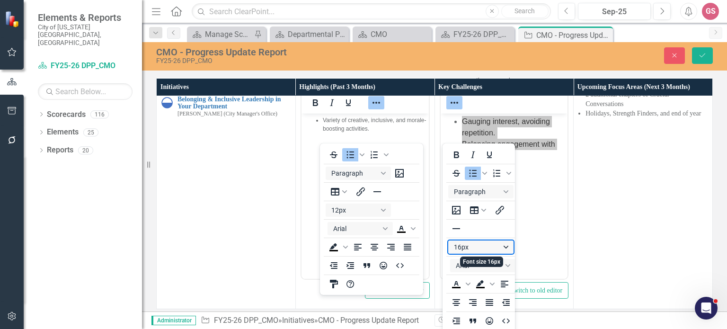
click at [473, 248] on button "16px" at bounding box center [480, 247] width 65 height 13
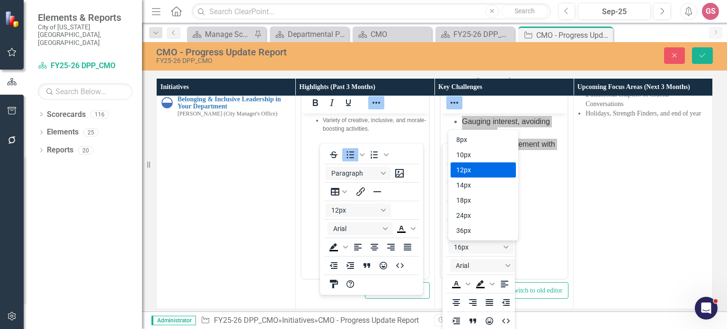
click at [479, 175] on div "12px" at bounding box center [476, 169] width 41 height 11
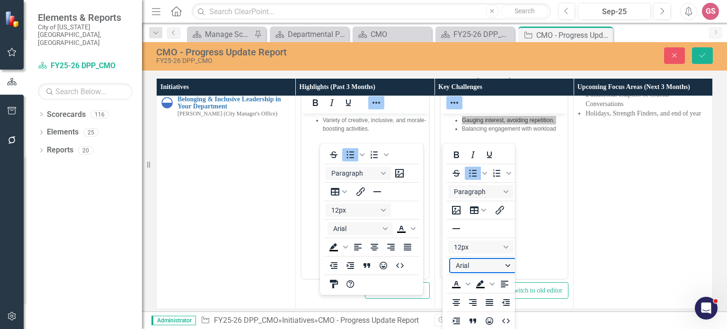
click at [479, 268] on button "Arial" at bounding box center [482, 265] width 65 height 13
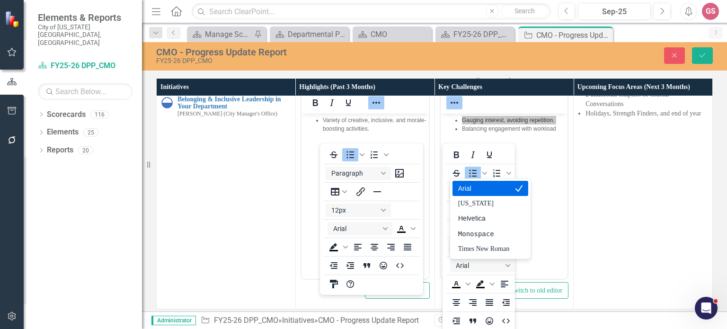
click at [479, 187] on div "Arial" at bounding box center [483, 188] width 51 height 11
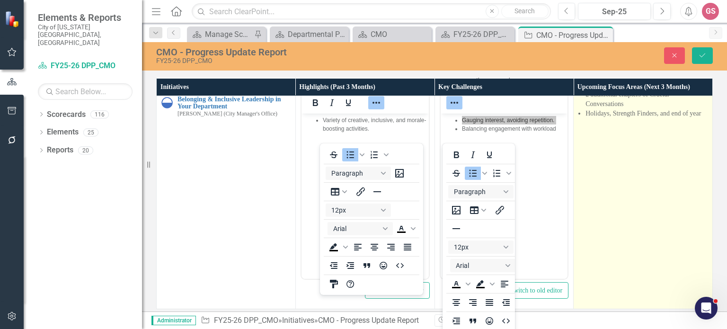
click at [579, 226] on td "2 additional chapters of Crucial Conversations Holidays, Strength Finders, and …" at bounding box center [643, 197] width 139 height 224
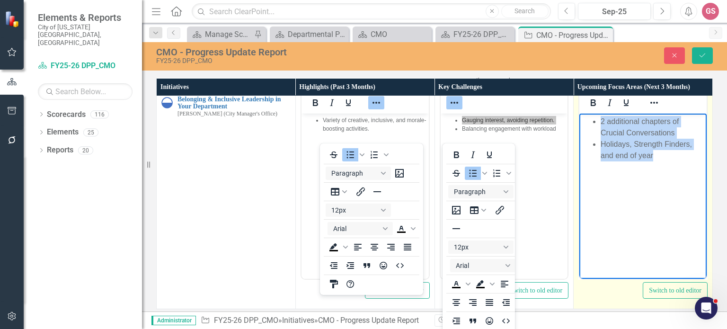
drag, startPoint x: 598, startPoint y: 121, endPoint x: 1280, endPoint y: 300, distance: 705.3
click at [707, 152] on html "2 additional chapters of Crucial Conversations Holidays, Strength Finders, and …" at bounding box center [643, 185] width 127 height 142
click at [646, 109] on button "Reveal or hide additional toolbar items" at bounding box center [654, 102] width 16 height 13
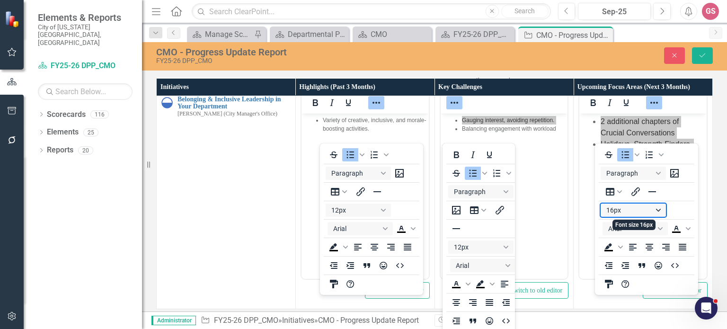
click at [611, 210] on button "16px" at bounding box center [633, 210] width 65 height 13
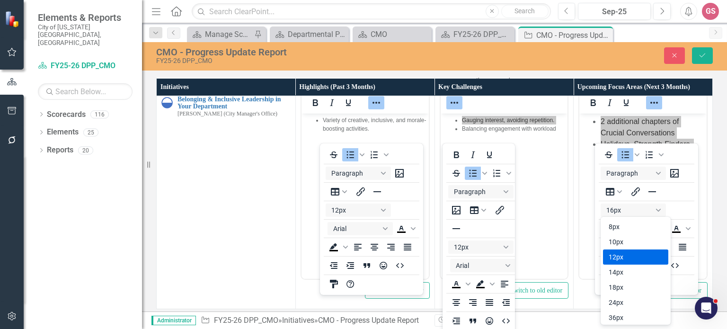
click at [615, 253] on div "12px" at bounding box center [629, 256] width 41 height 11
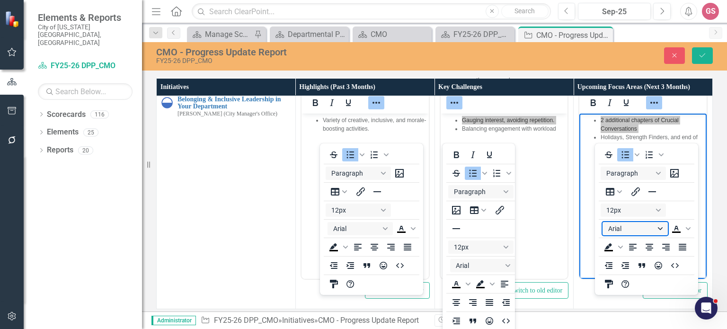
click at [614, 228] on button "Arial" at bounding box center [635, 228] width 65 height 13
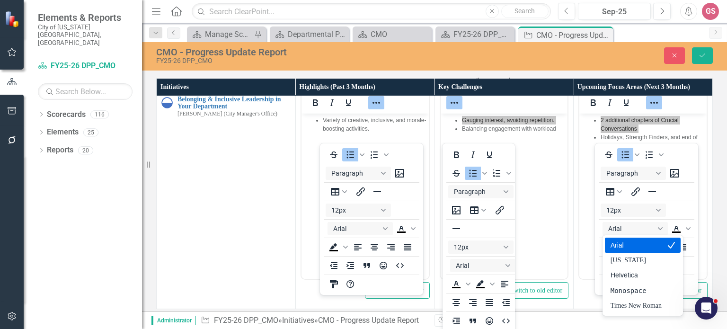
click at [617, 245] on div "Arial" at bounding box center [636, 245] width 51 height 11
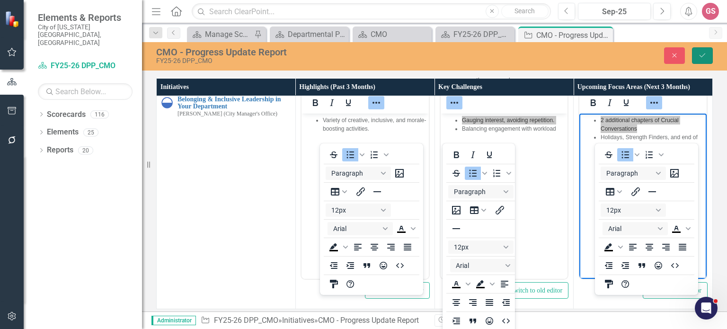
click at [702, 54] on icon "Save" at bounding box center [702, 55] width 9 height 7
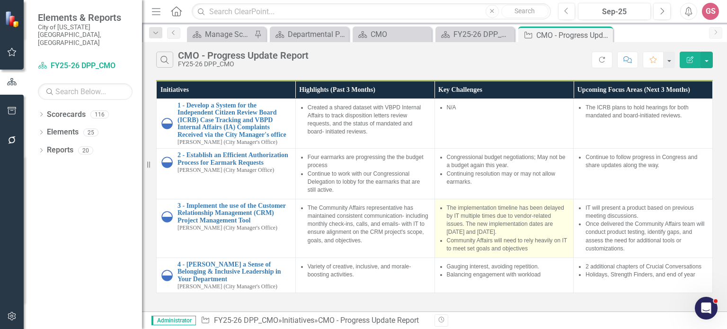
scroll to position [54, 0]
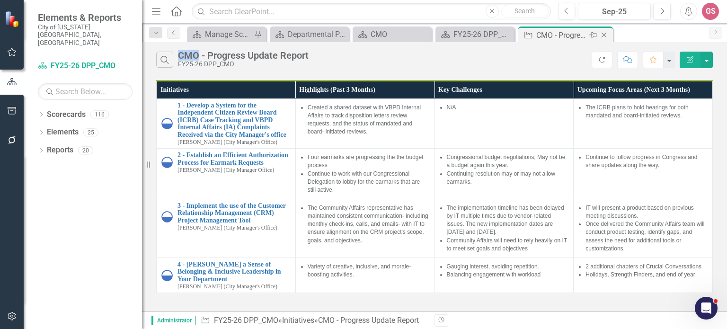
click at [604, 35] on icon at bounding box center [604, 35] width 5 height 5
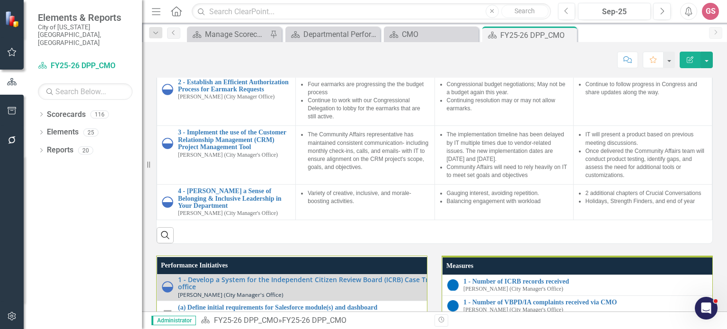
scroll to position [552, 0]
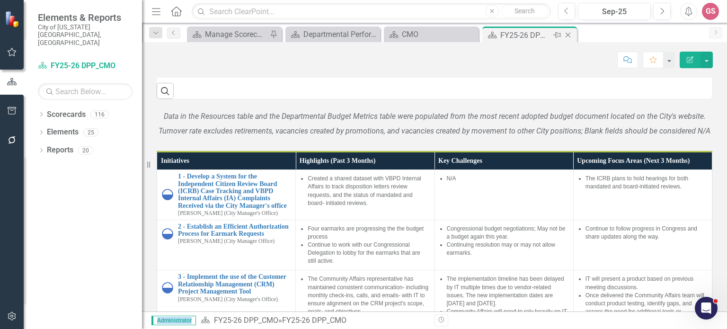
click at [572, 36] on icon "Close" at bounding box center [567, 35] width 9 height 8
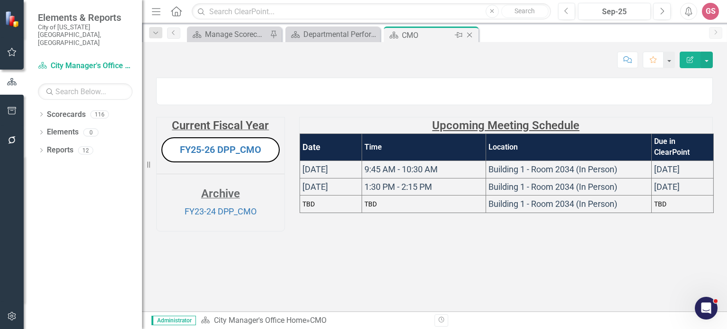
click at [468, 34] on icon at bounding box center [469, 35] width 5 height 5
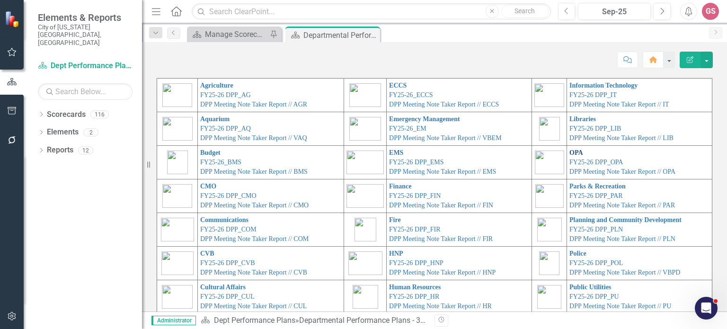
click at [570, 151] on link "OPA" at bounding box center [577, 152] width 14 height 7
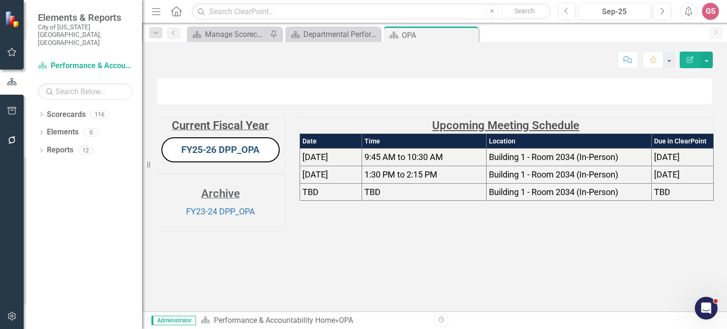
click at [222, 155] on link "FY25-26 DPP_OPA" at bounding box center [220, 149] width 78 height 11
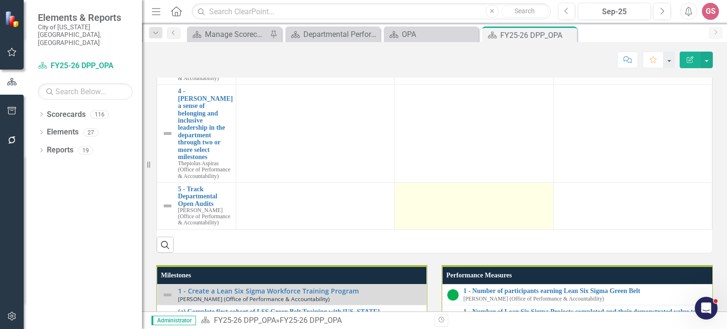
scroll to position [710, 0]
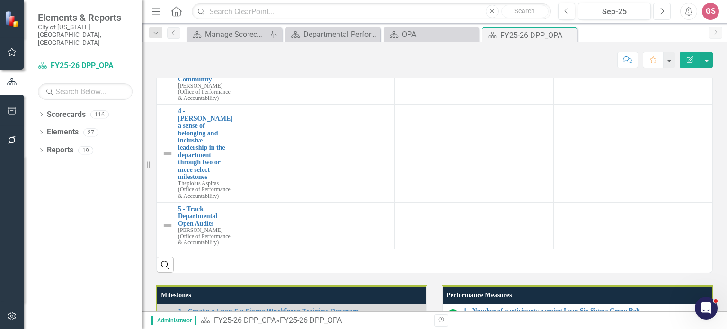
click at [660, 11] on icon "Next" at bounding box center [662, 11] width 5 height 9
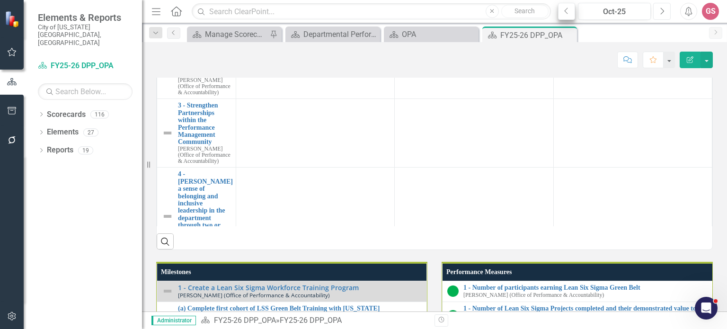
scroll to position [731, 0]
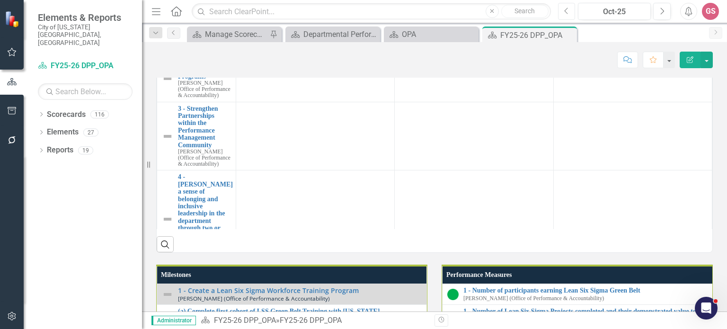
click at [568, 13] on icon "Previous" at bounding box center [566, 11] width 5 height 9
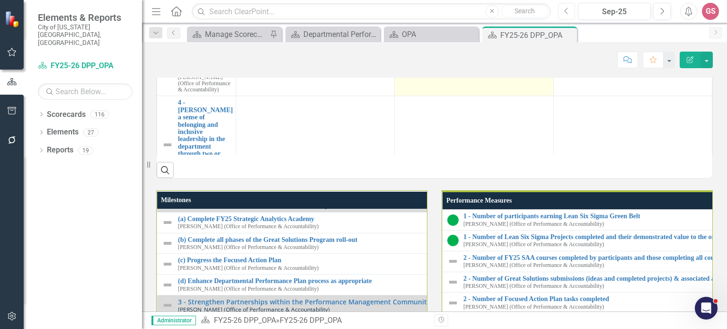
scroll to position [102, 0]
